Goal: Task Accomplishment & Management: Use online tool/utility

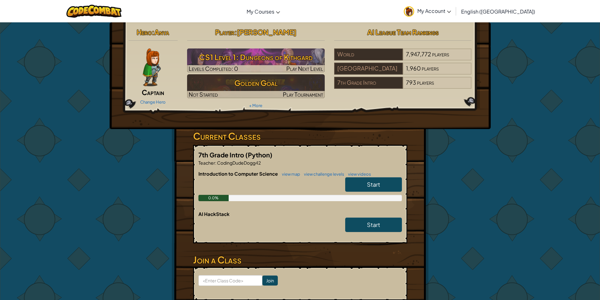
click at [360, 184] on link "Start" at bounding box center [373, 184] width 57 height 14
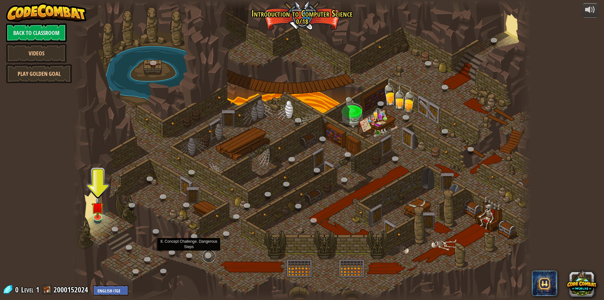
click at [203, 256] on link at bounding box center [209, 256] width 13 height 13
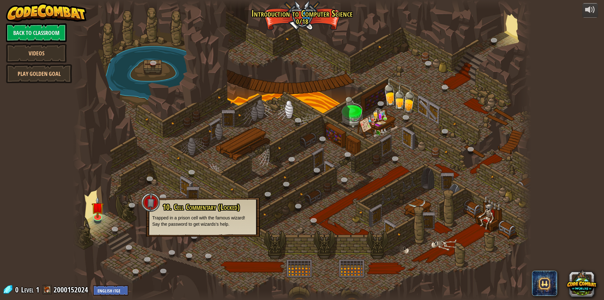
click at [205, 217] on p "Trapped in a prison cell with the famous wizard! Say the password to get wizard…" at bounding box center [202, 221] width 101 height 13
click at [204, 216] on p "Trapped in a prison cell with the famous wizard! Say the password to get wizard…" at bounding box center [202, 221] width 101 height 13
drag, startPoint x: 200, startPoint y: 216, endPoint x: 186, endPoint y: 217, distance: 13.9
click at [190, 217] on p "Trapped in a prison cell with the famous wizard! Say the password to get wizard…" at bounding box center [202, 221] width 101 height 13
click at [63, 216] on div "powered by Back to Classroom Videos Play Golden Goal 25. Kithgard Gates (Locked…" at bounding box center [302, 150] width 604 height 300
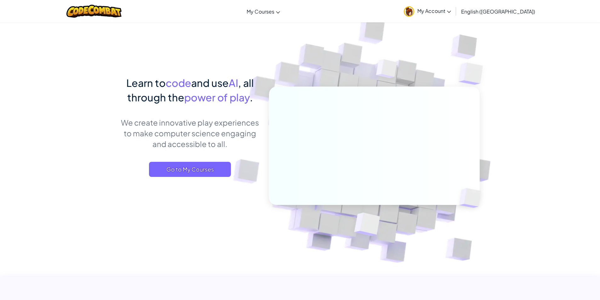
click at [454, 6] on link "My Account" at bounding box center [427, 11] width 54 height 20
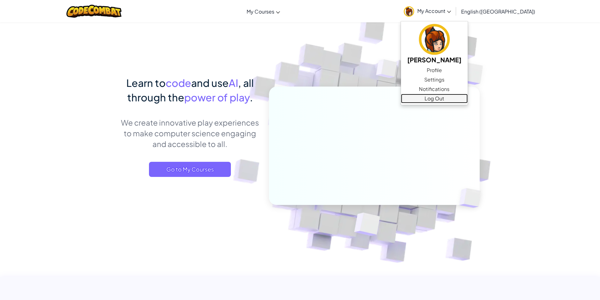
click at [467, 98] on link "Log Out" at bounding box center [434, 98] width 67 height 9
